Goal: Transaction & Acquisition: Book appointment/travel/reservation

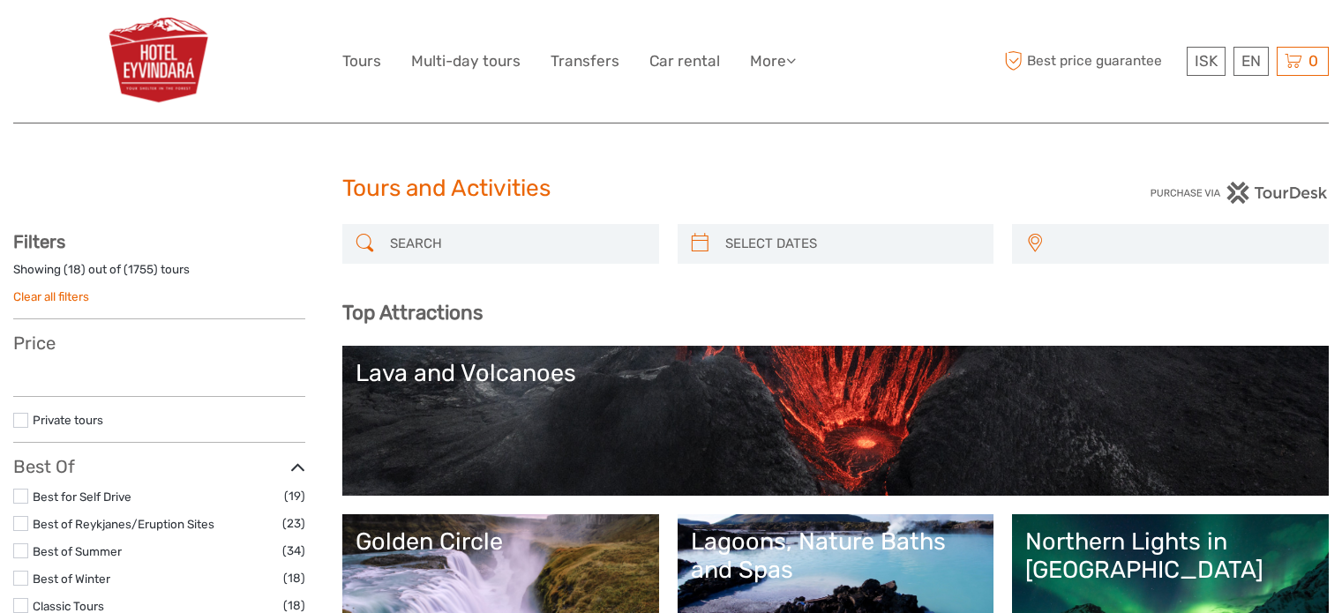
select select
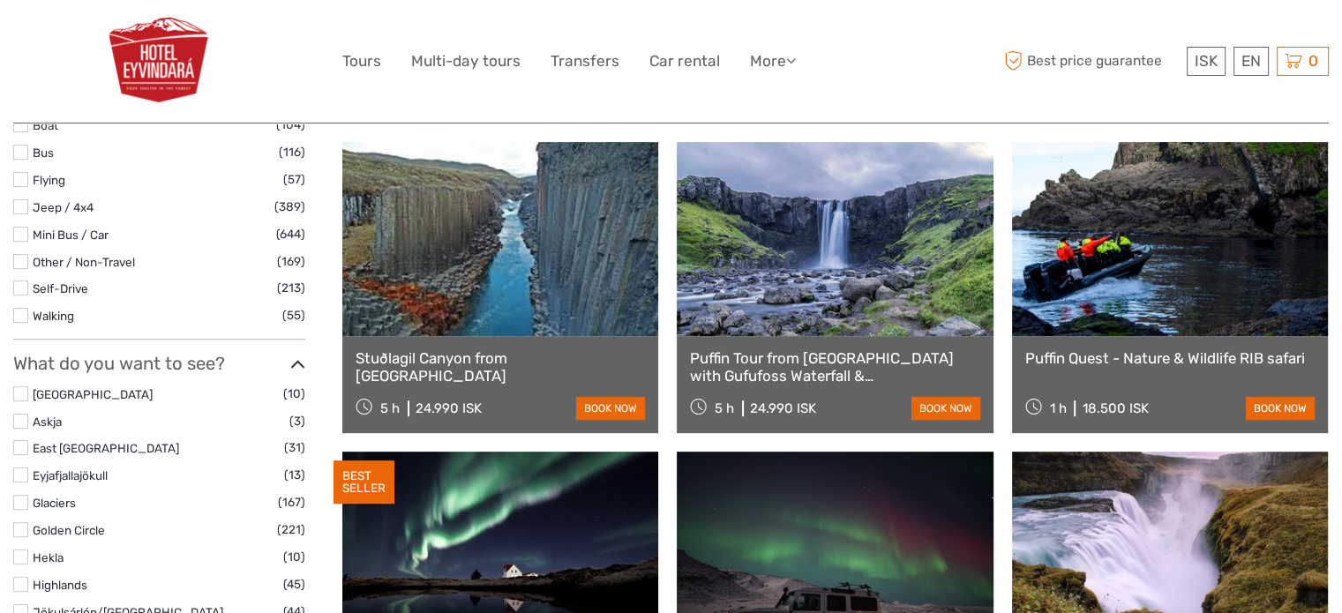
select select
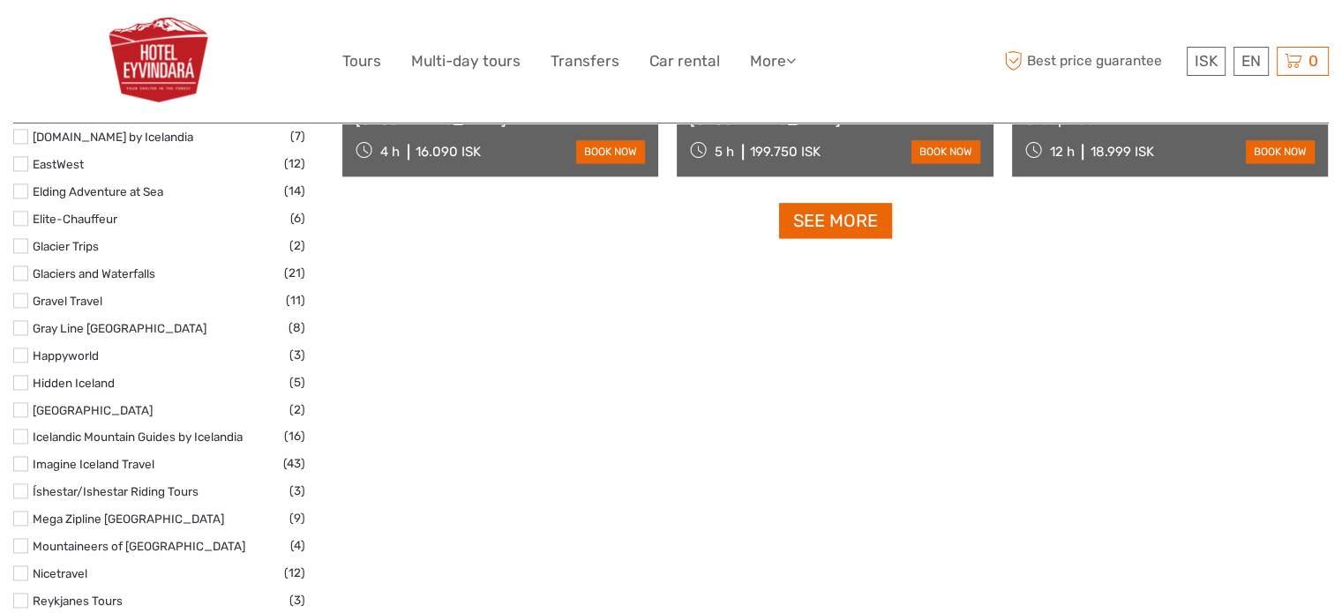
scroll to position [2321, 0]
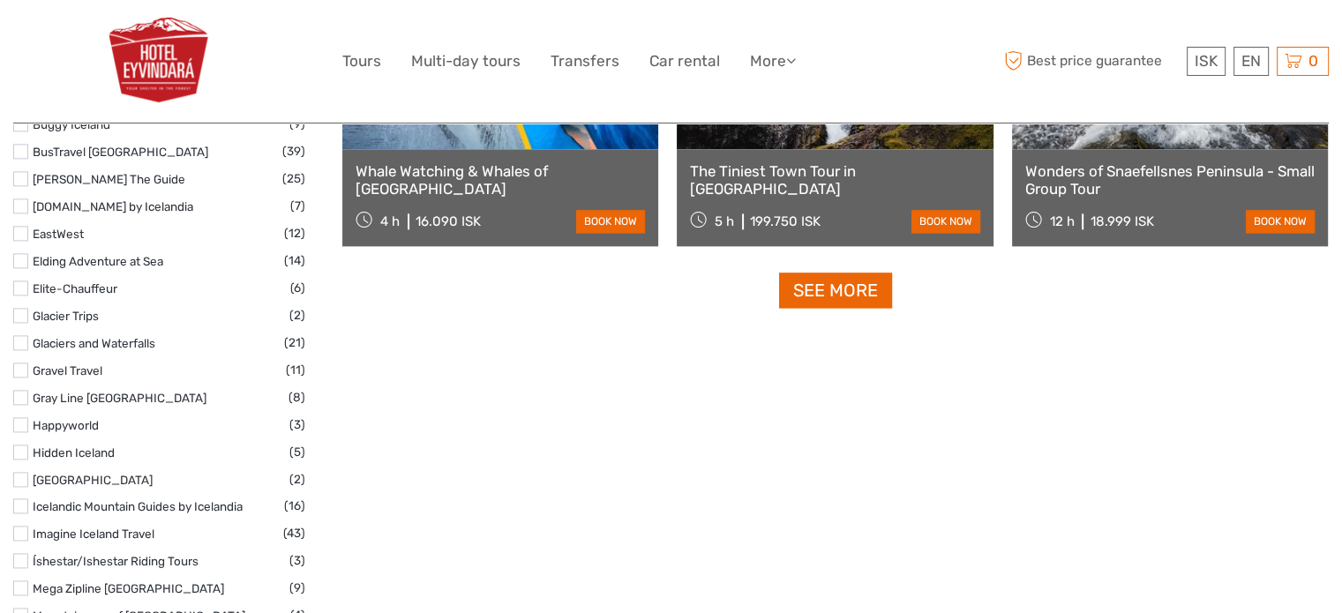
drag, startPoint x: 868, startPoint y: 296, endPoint x: 919, endPoint y: 266, distance: 58.9
click at [868, 296] on link "See more" at bounding box center [835, 291] width 113 height 36
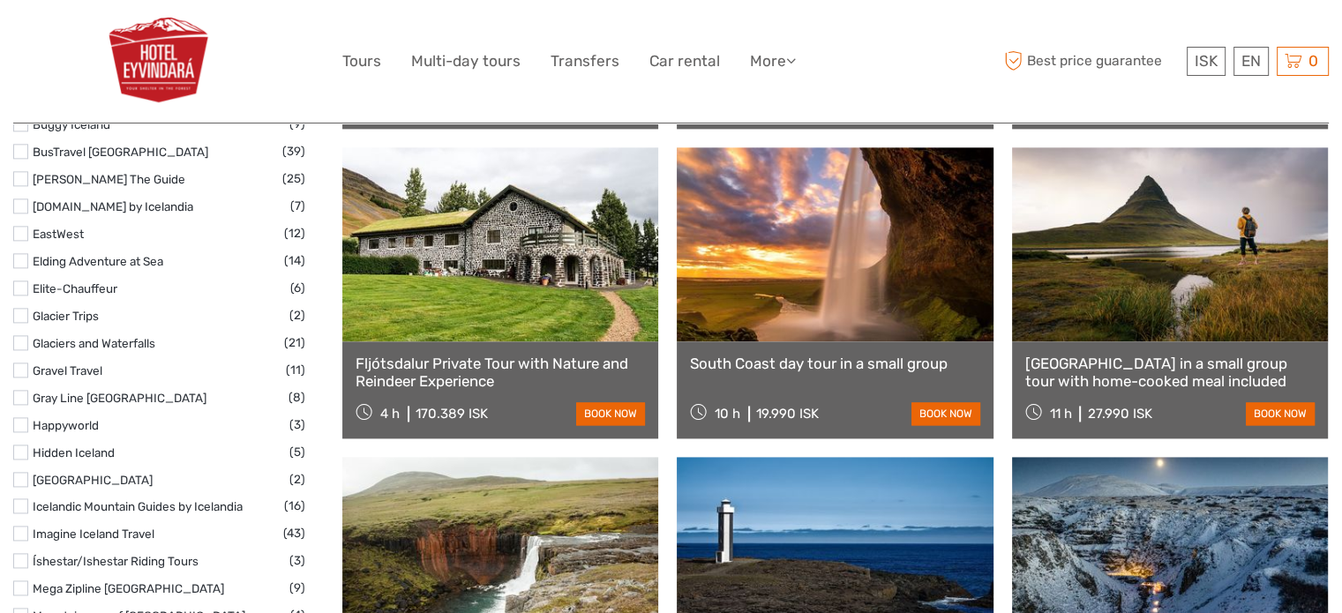
click at [485, 236] on link at bounding box center [500, 244] width 316 height 194
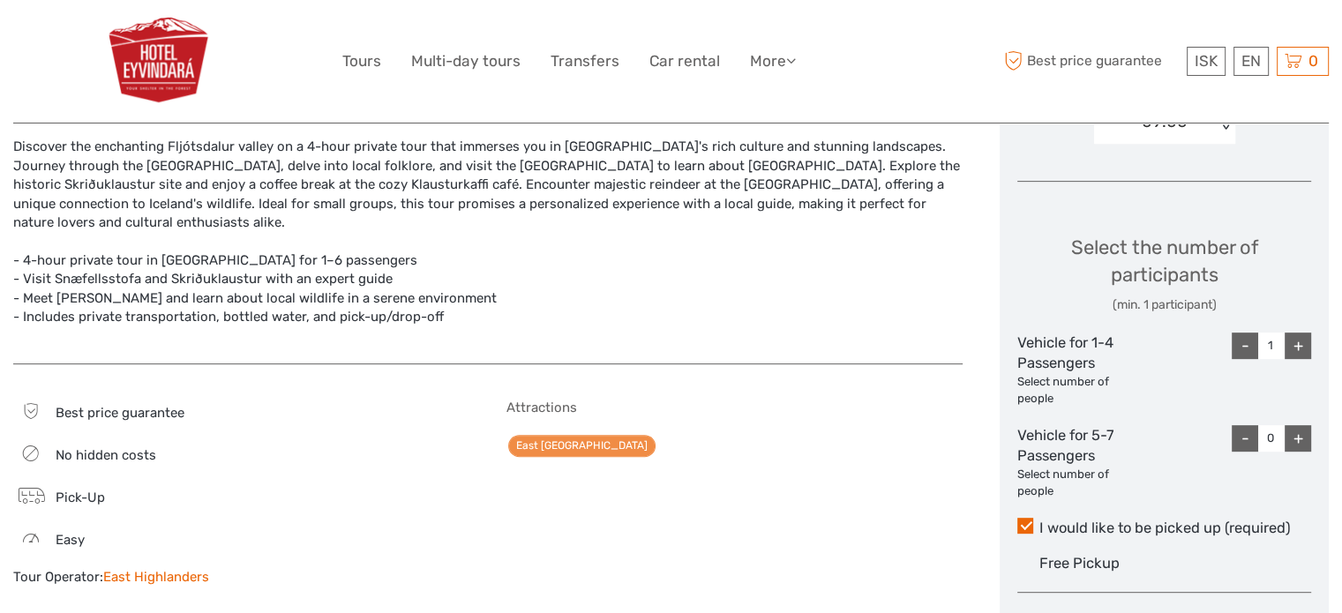
scroll to position [706, 0]
